Goal: Task Accomplishment & Management: Complete application form

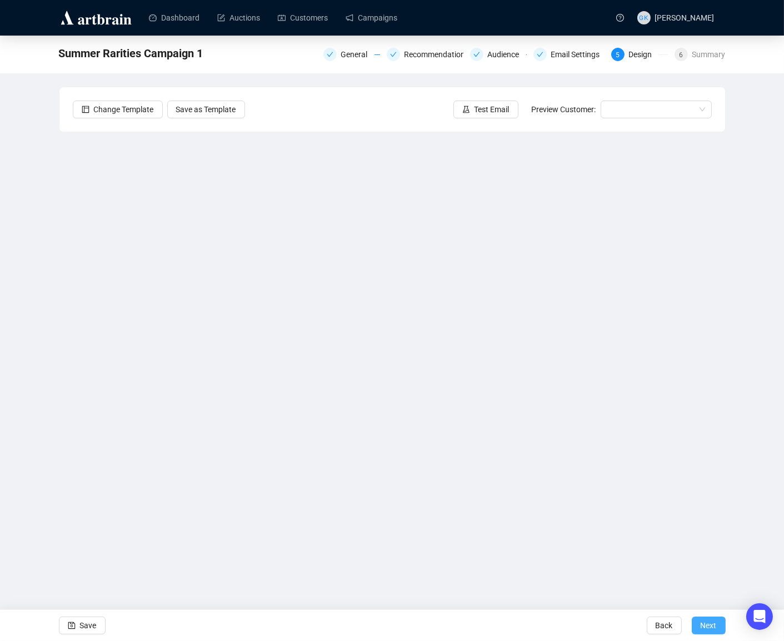
click at [707, 624] on span "Next" at bounding box center [709, 625] width 16 height 31
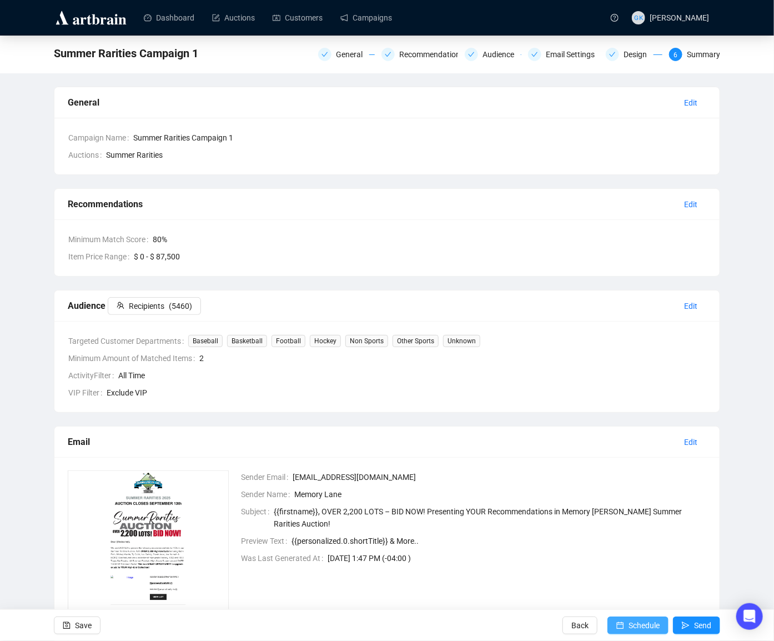
click at [632, 623] on span "Schedule" at bounding box center [644, 625] width 31 height 31
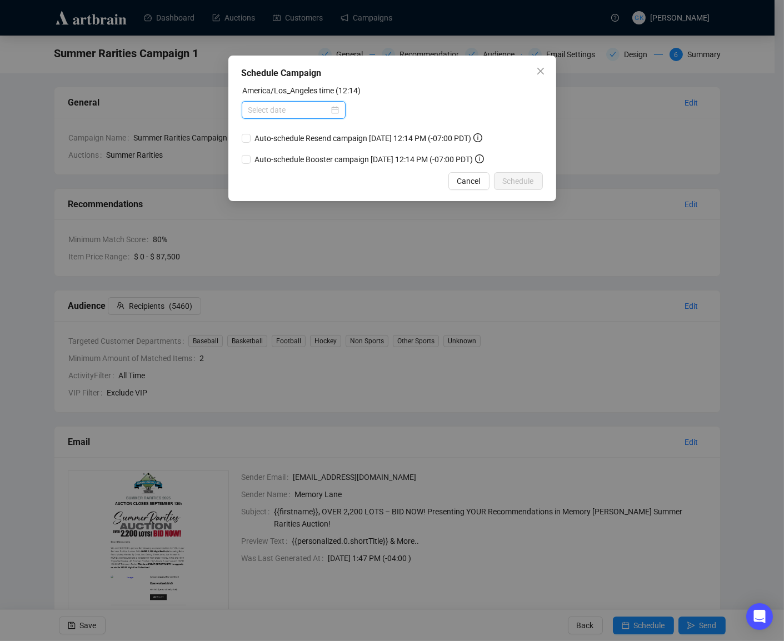
click at [303, 113] on input at bounding box center [288, 110] width 81 height 12
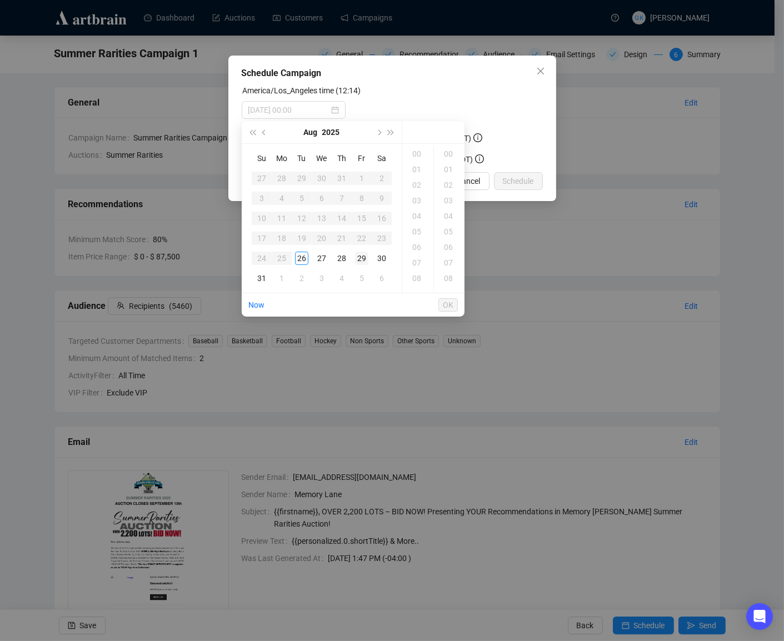
click at [361, 257] on div "29" at bounding box center [361, 258] width 13 height 13
click at [417, 275] on div "08" at bounding box center [417, 279] width 27 height 16
click at [450, 304] on span "OK" at bounding box center [448, 304] width 11 height 21
type input "[DATE] 11:00"
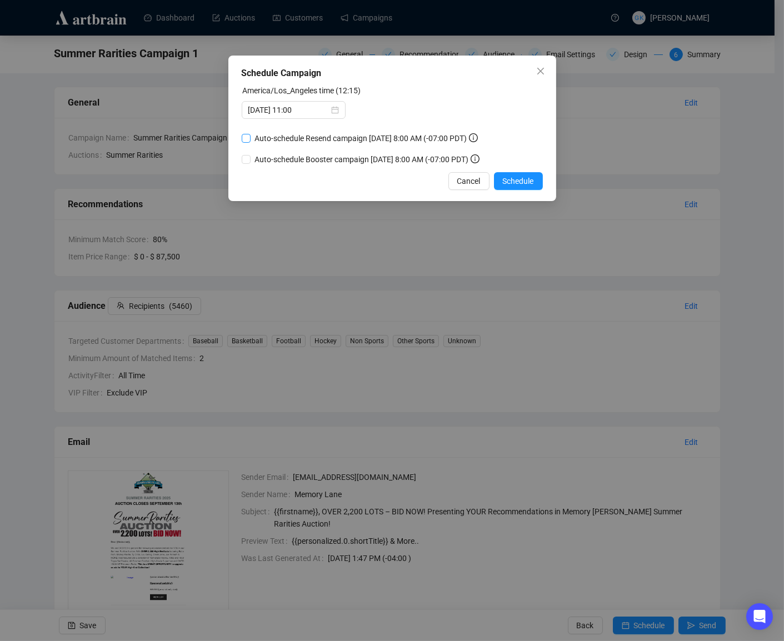
drag, startPoint x: 246, startPoint y: 138, endPoint x: 259, endPoint y: 139, distance: 13.3
click at [246, 138] on input "Auto-schedule Resend campaign [DATE] 8:00 AM (-07:00 PDT)" at bounding box center [246, 138] width 9 height 9
checkbox input "true"
click at [517, 187] on span "Schedule" at bounding box center [518, 181] width 31 height 12
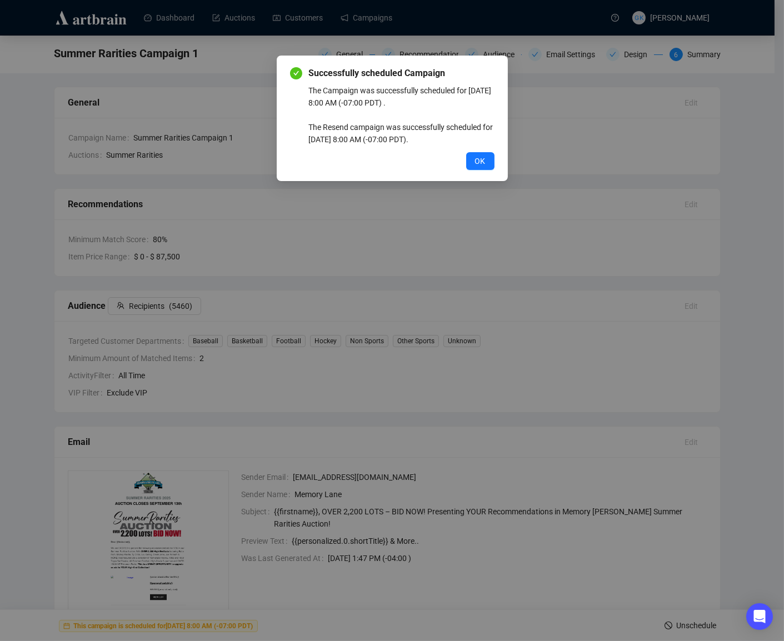
click at [479, 160] on span "OK" at bounding box center [480, 161] width 11 height 12
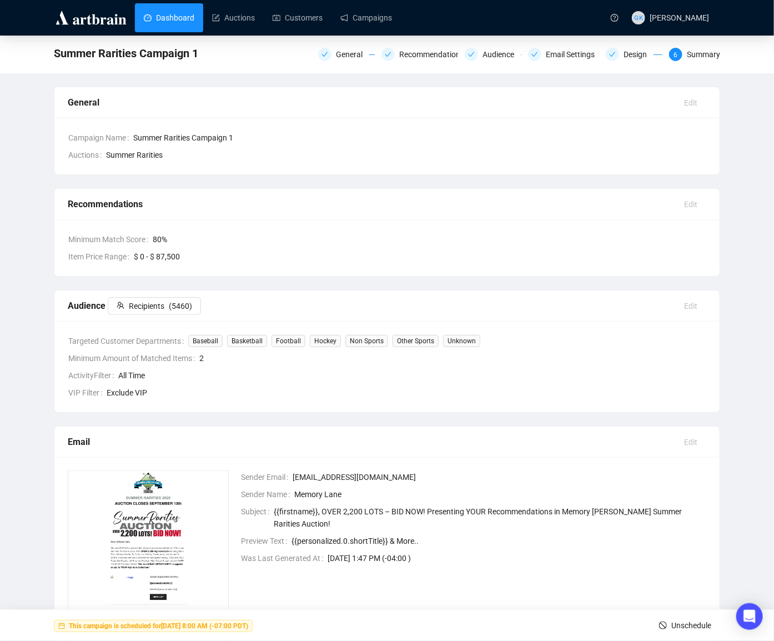
click at [160, 13] on link "Dashboard" at bounding box center [169, 17] width 51 height 29
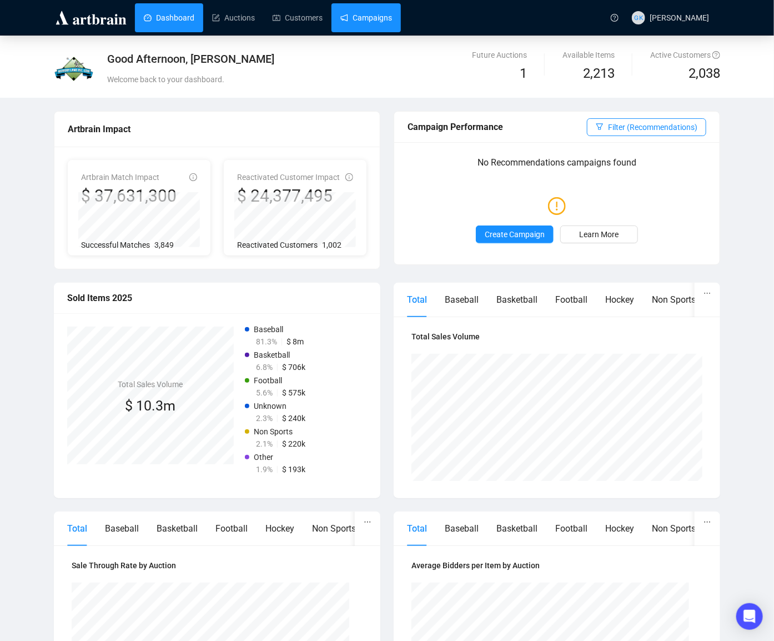
click at [381, 19] on link "Campaigns" at bounding box center [367, 17] width 52 height 29
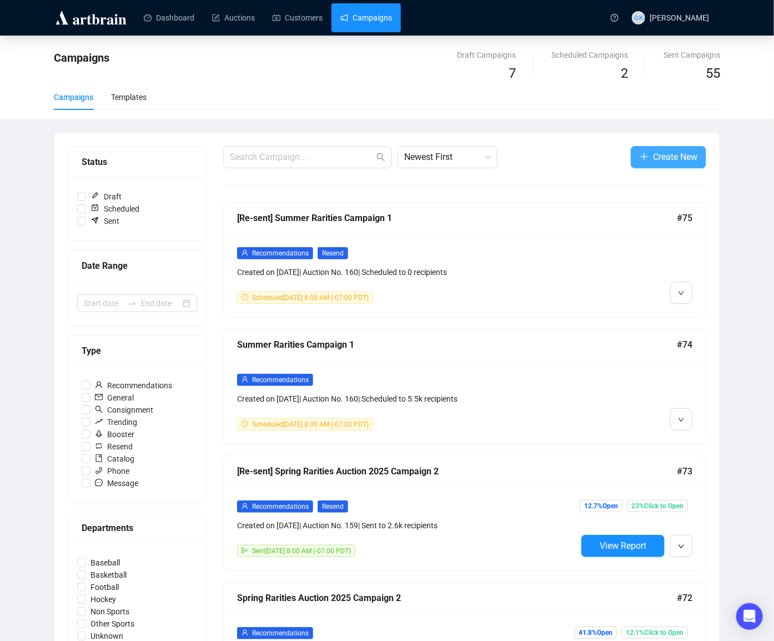
click at [678, 154] on span "Create New" at bounding box center [675, 157] width 44 height 14
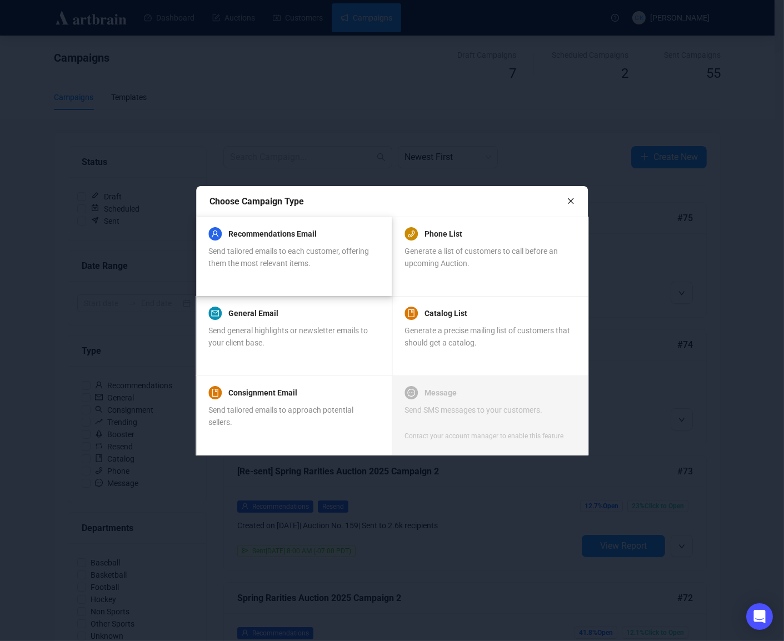
click at [306, 256] on div "Send tailored emails to each customer, offering them the most relevant items." at bounding box center [293, 257] width 170 height 24
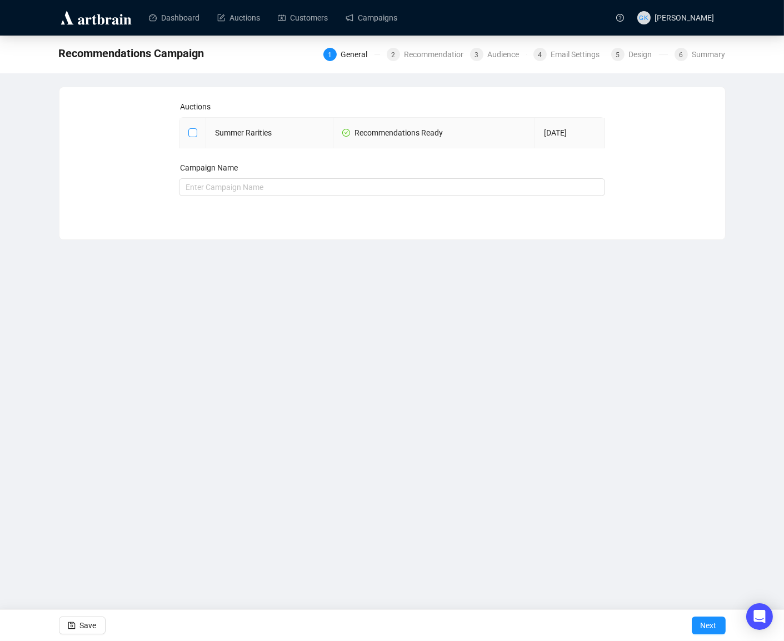
click at [192, 133] on input "checkbox" at bounding box center [192, 132] width 8 height 8
checkbox input "true"
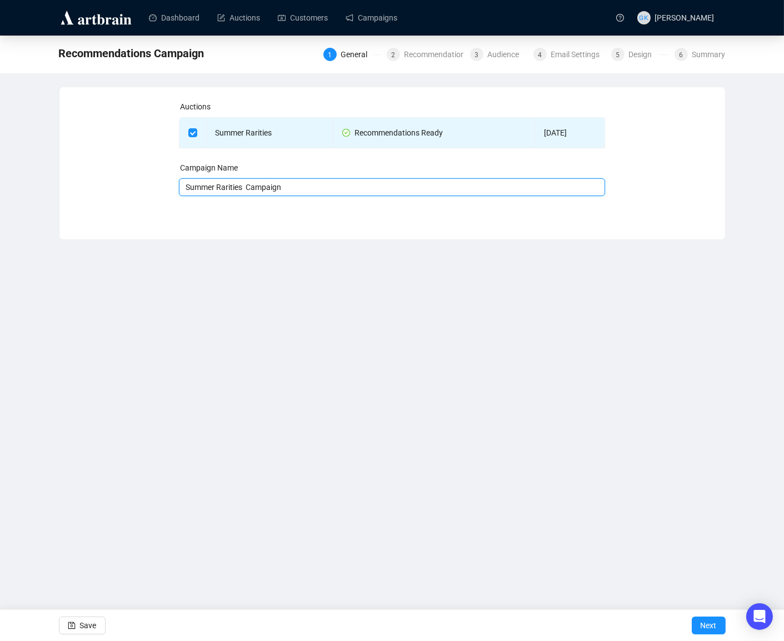
click at [251, 186] on input "Summer Rarities Campaign" at bounding box center [392, 187] width 426 height 18
click at [296, 188] on input "Summer Rarities Campaign" at bounding box center [392, 187] width 426 height 18
type input "Summer Rarities Campaign 2"
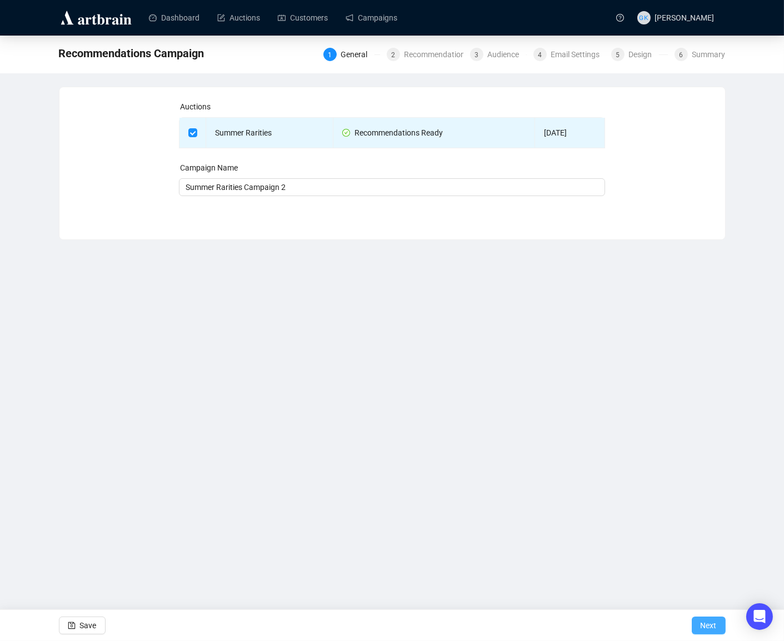
click at [713, 623] on span "Next" at bounding box center [709, 625] width 16 height 31
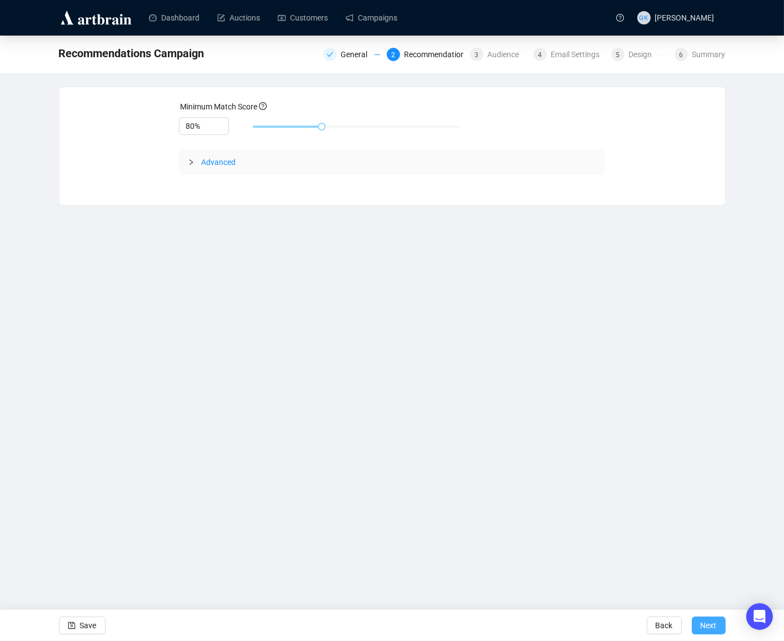
click at [708, 623] on span "Next" at bounding box center [709, 625] width 16 height 31
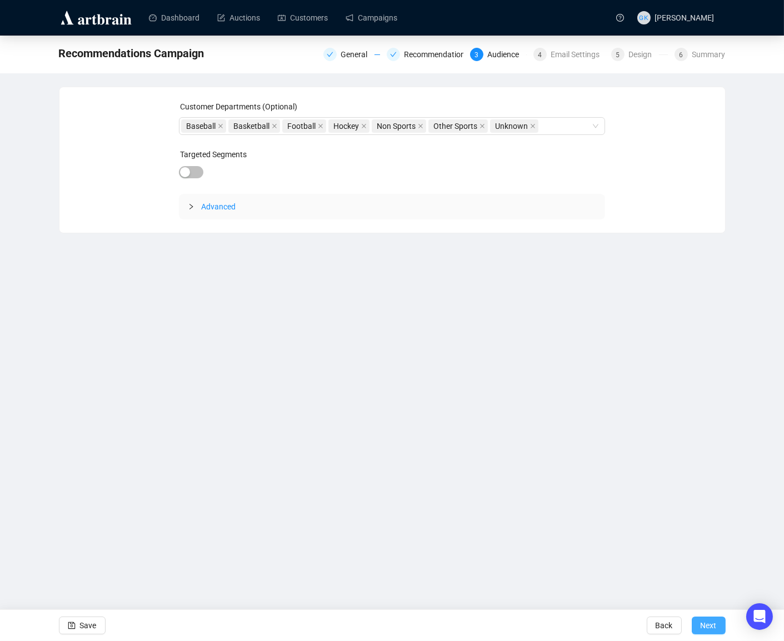
click at [706, 626] on span "Next" at bounding box center [709, 625] width 16 height 31
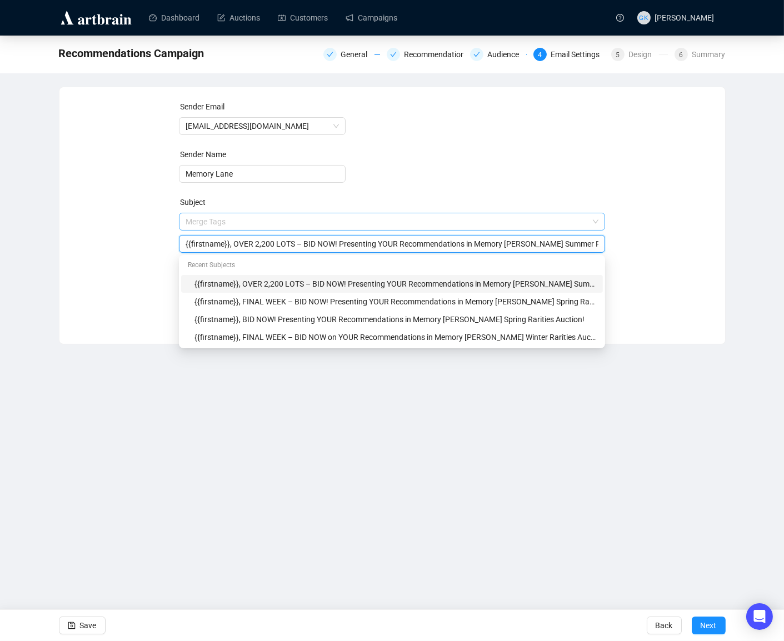
drag, startPoint x: 235, startPoint y: 222, endPoint x: 253, endPoint y: 222, distance: 18.3
click at [253, 222] on span "Merge Tags {{firstname}}, OVER 2,200 LOTS – BID NOW! Presenting YOUR Recommenda…" at bounding box center [392, 232] width 426 height 31
drag, startPoint x: 300, startPoint y: 243, endPoint x: 238, endPoint y: 243, distance: 61.7
click at [237, 242] on input "{{firstname}}, OVER 2,200 LOTS – BID NOW! Presenting YOUR Recommendations in Me…" at bounding box center [392, 244] width 413 height 12
type input "{{firstname}}, FINAL WEEK – BID NOW! Presenting YOUR Recommendations in Memory …"
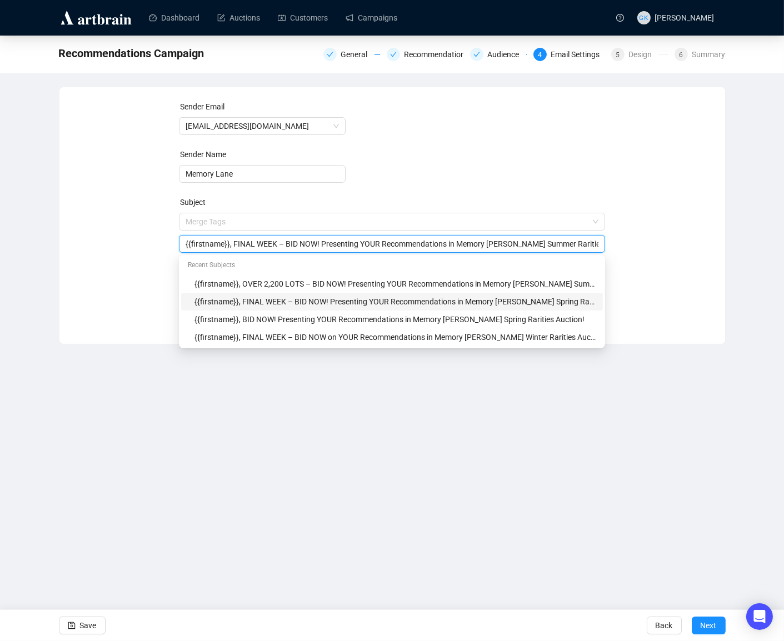
click at [670, 296] on div "Sender Email [EMAIL_ADDRESS][DOMAIN_NAME] Sender Name Memory Lane Subject Merge…" at bounding box center [392, 207] width 639 height 213
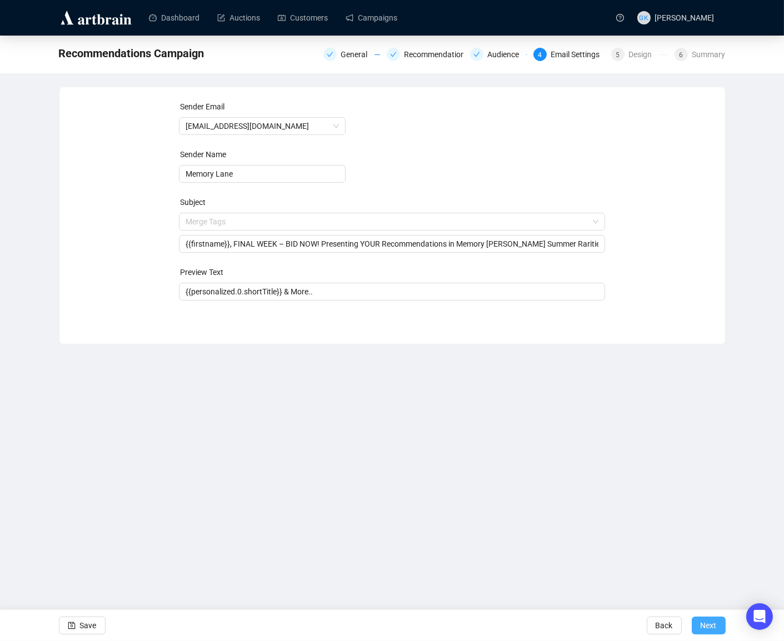
click at [707, 628] on span "Next" at bounding box center [709, 625] width 16 height 31
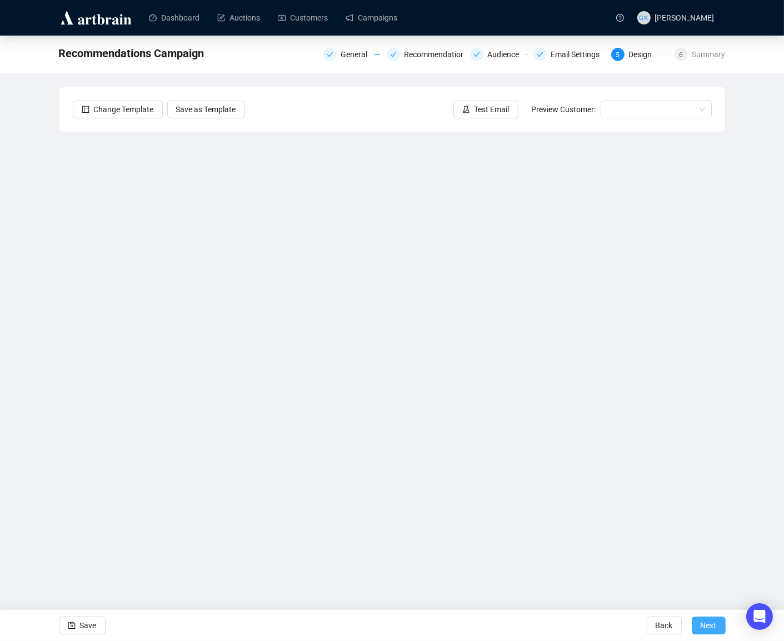
click at [707, 628] on span "Next" at bounding box center [709, 625] width 16 height 31
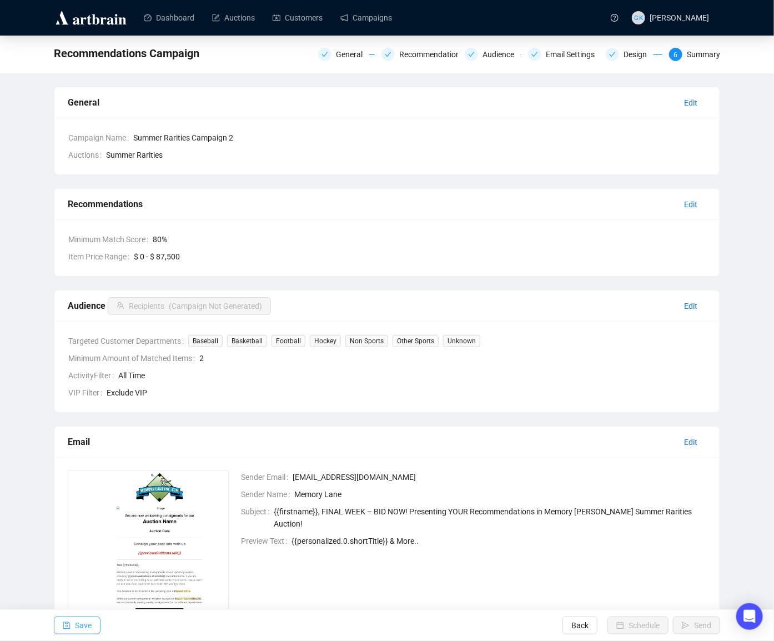
click at [84, 623] on span "Save" at bounding box center [83, 625] width 17 height 31
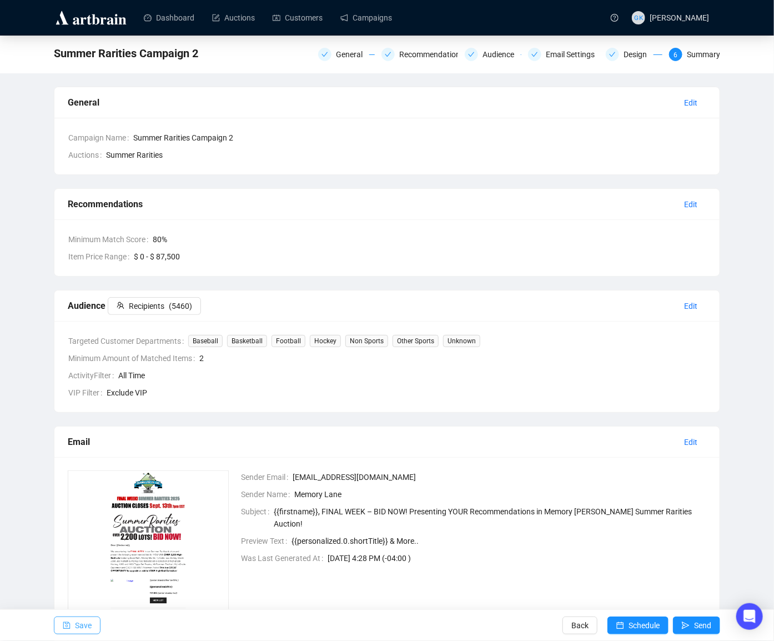
click at [72, 625] on button "Save" at bounding box center [77, 626] width 47 height 18
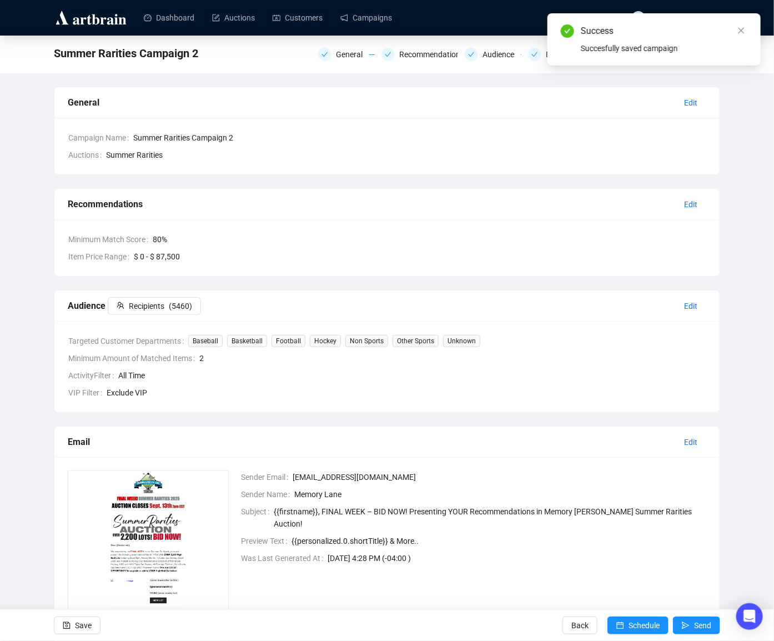
click at [576, 624] on span "Back" at bounding box center [580, 625] width 17 height 31
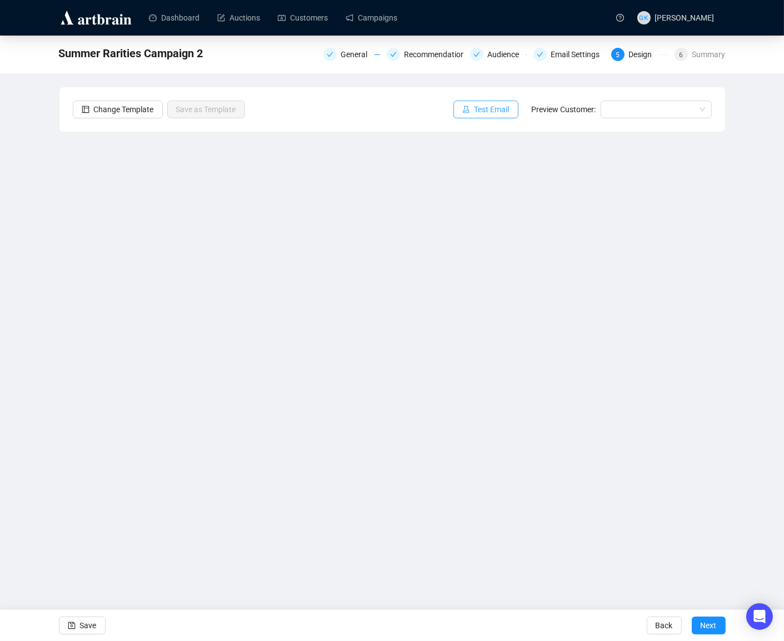
click at [492, 114] on span "Test Email" at bounding box center [491, 109] width 35 height 12
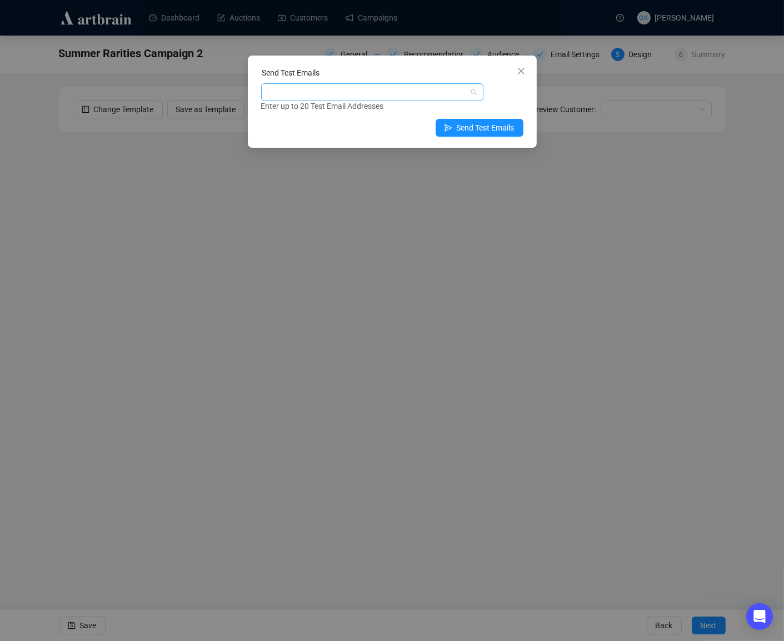
click at [303, 97] on div at bounding box center [366, 92] width 206 height 16
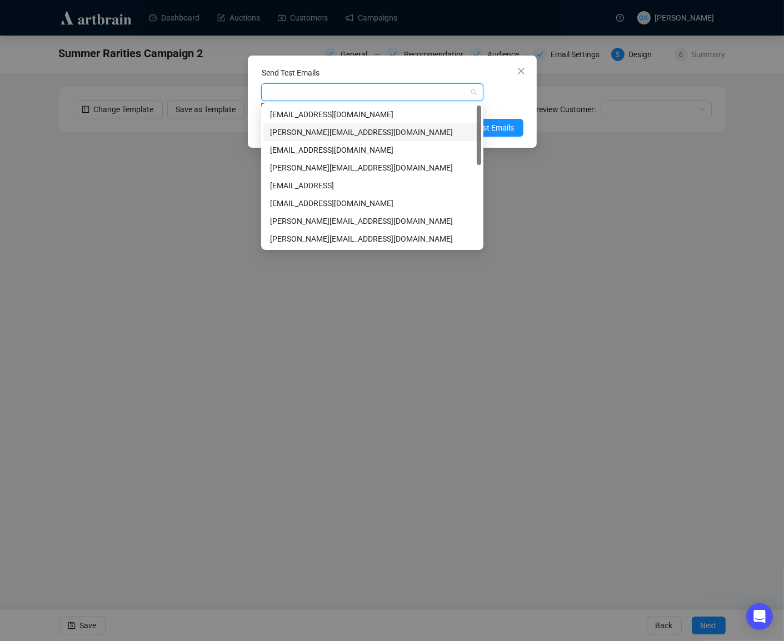
click at [303, 127] on div "[PERSON_NAME][EMAIL_ADDRESS][DOMAIN_NAME]" at bounding box center [372, 132] width 204 height 12
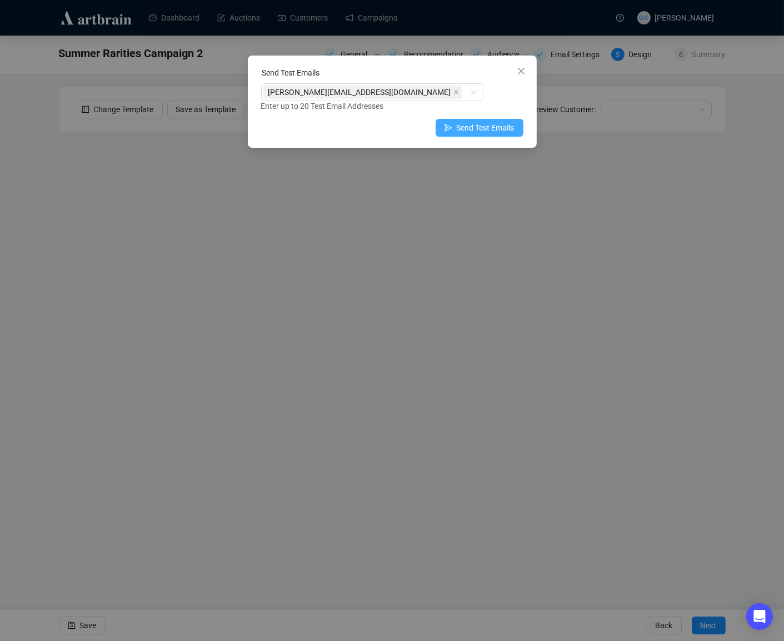
click at [508, 128] on span "Send Test Emails" at bounding box center [486, 128] width 58 height 12
click at [507, 128] on span "Send Test Emails" at bounding box center [486, 128] width 58 height 12
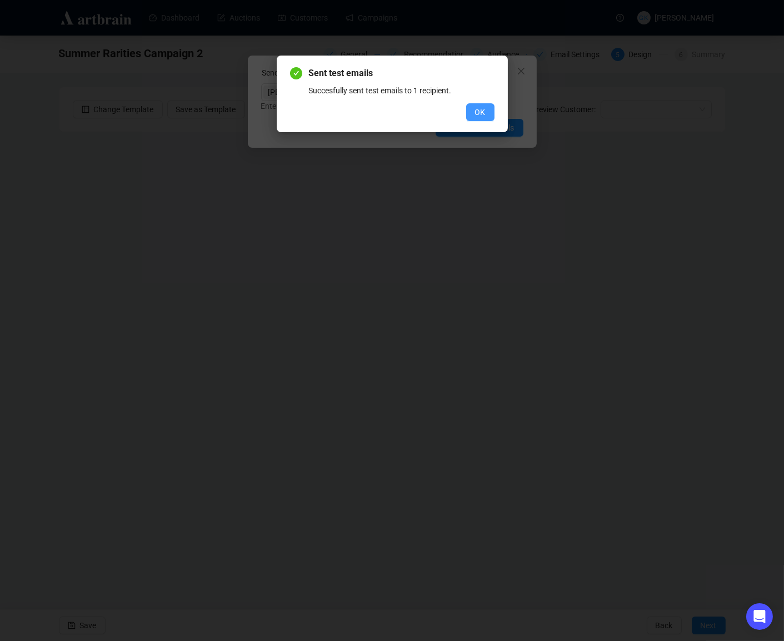
click at [485, 111] on button "OK" at bounding box center [480, 112] width 28 height 18
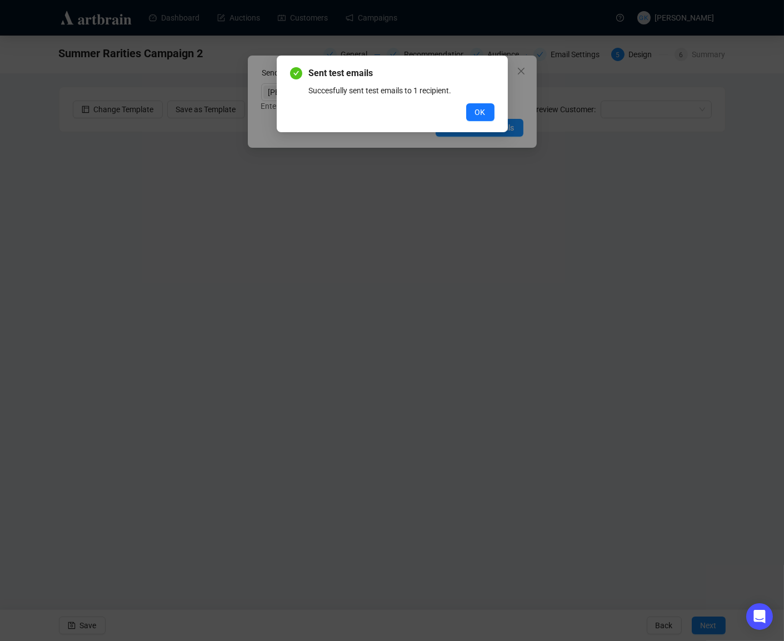
click at [481, 108] on span "OK" at bounding box center [480, 112] width 11 height 12
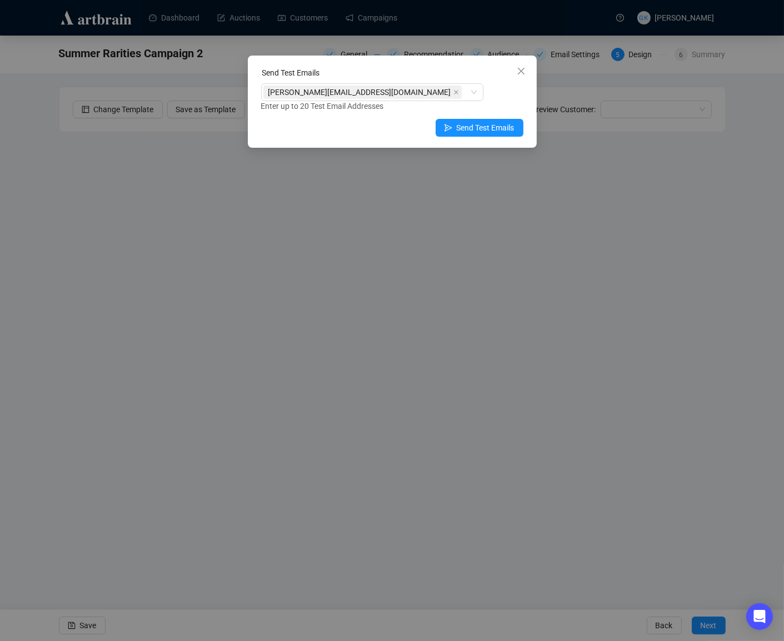
drag, startPoint x: 532, startPoint y: 531, endPoint x: 519, endPoint y: 527, distance: 13.7
click at [532, 531] on div "Send Test Emails [PERSON_NAME][EMAIL_ADDRESS][DOMAIN_NAME] Enter up to 20 Test …" at bounding box center [392, 320] width 784 height 641
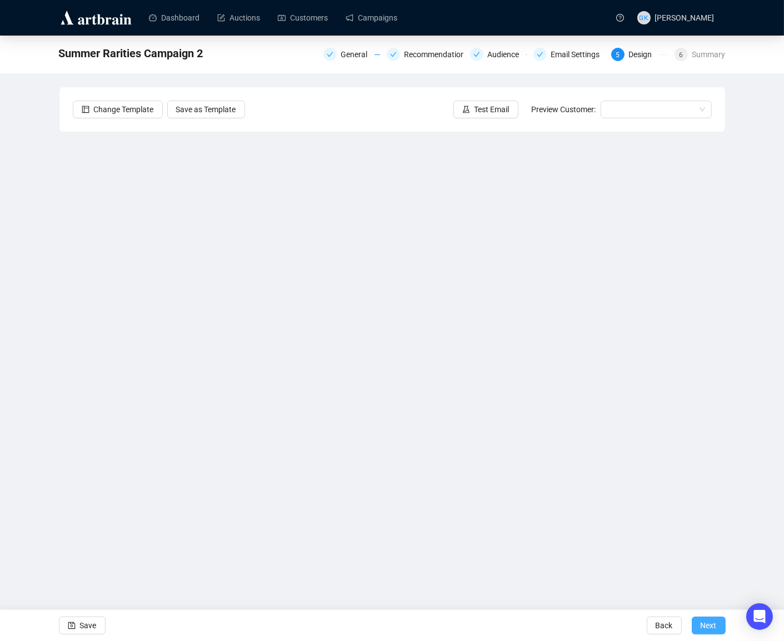
click at [713, 631] on span "Next" at bounding box center [709, 625] width 16 height 31
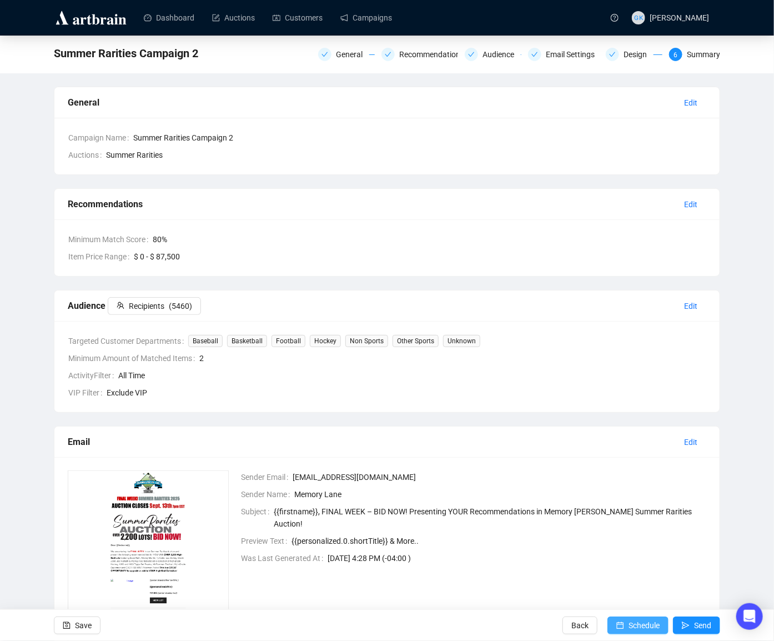
click at [632, 624] on span "Schedule" at bounding box center [644, 625] width 31 height 31
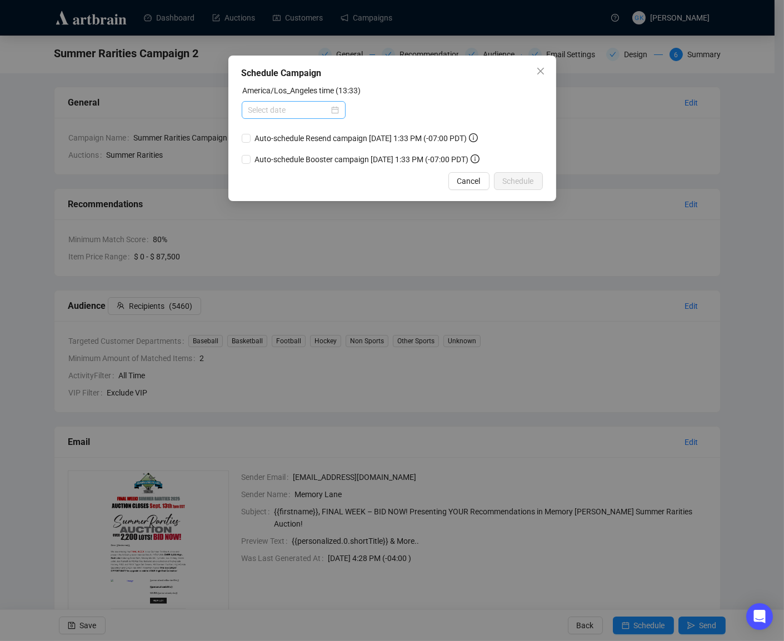
click at [336, 109] on div at bounding box center [293, 110] width 91 height 12
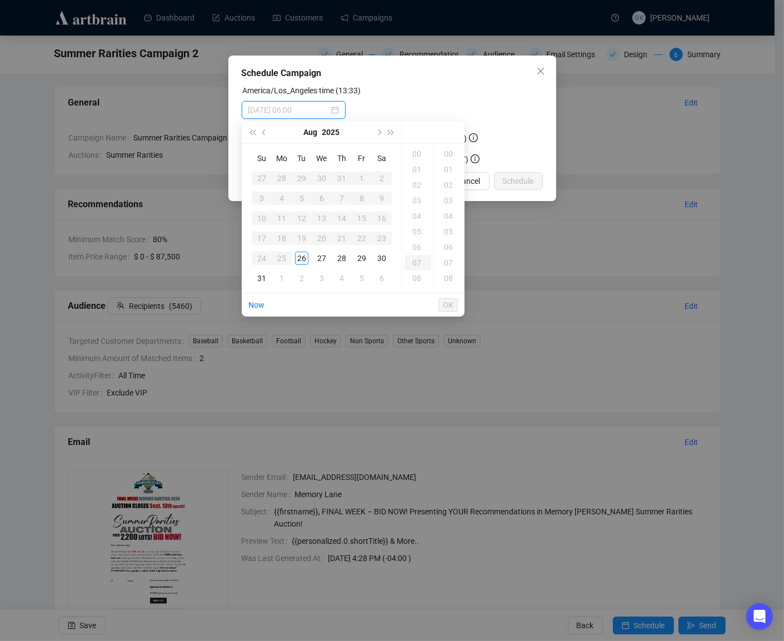
type input "[DATE] 07:00"
type input "[DATE] 00:00"
click at [379, 132] on span "Next month (PageDown)" at bounding box center [379, 132] width 6 height 6
type input "[DATE] 01:00"
click at [364, 178] on div "5" at bounding box center [361, 178] width 13 height 13
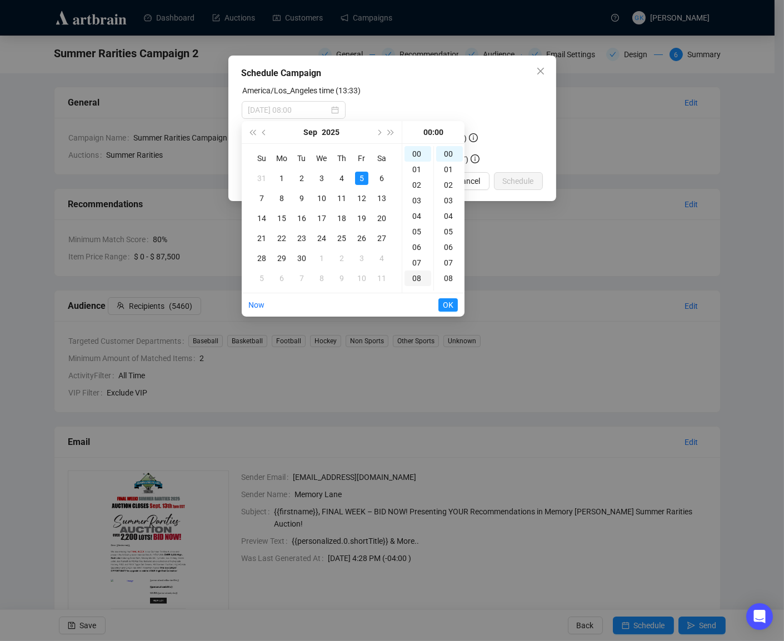
click at [419, 278] on div "08" at bounding box center [417, 279] width 27 height 16
click at [452, 304] on span "OK" at bounding box center [448, 304] width 11 height 21
type input "[DATE] 11:00"
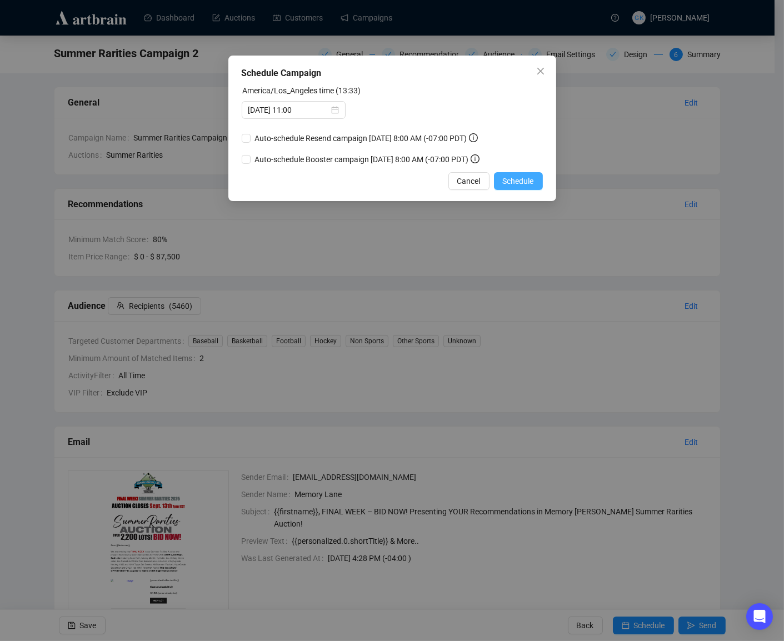
click at [524, 187] on span "Schedule" at bounding box center [518, 181] width 31 height 12
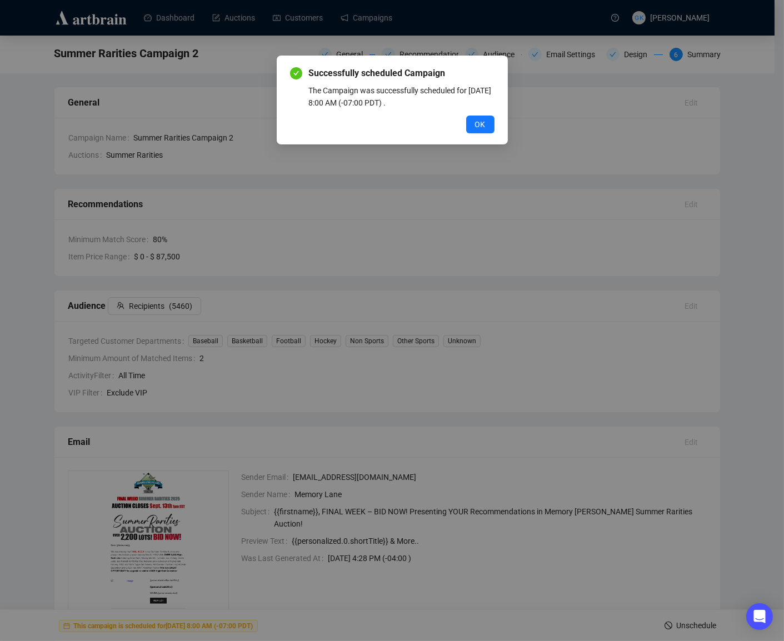
click at [482, 123] on span "OK" at bounding box center [480, 124] width 11 height 12
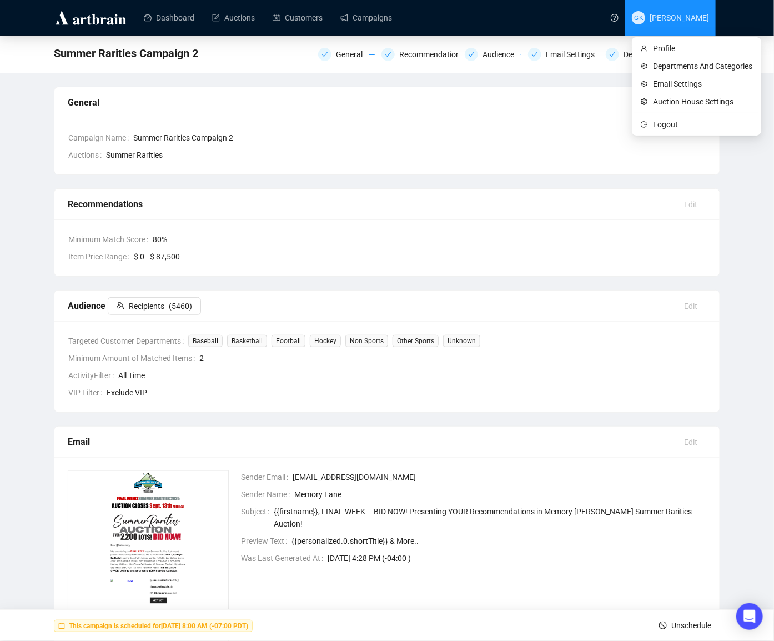
click at [669, 22] on span "GK [PERSON_NAME]" at bounding box center [670, 18] width 77 height 36
click at [663, 123] on span "Logout" at bounding box center [702, 124] width 99 height 12
